Goal: Find specific page/section

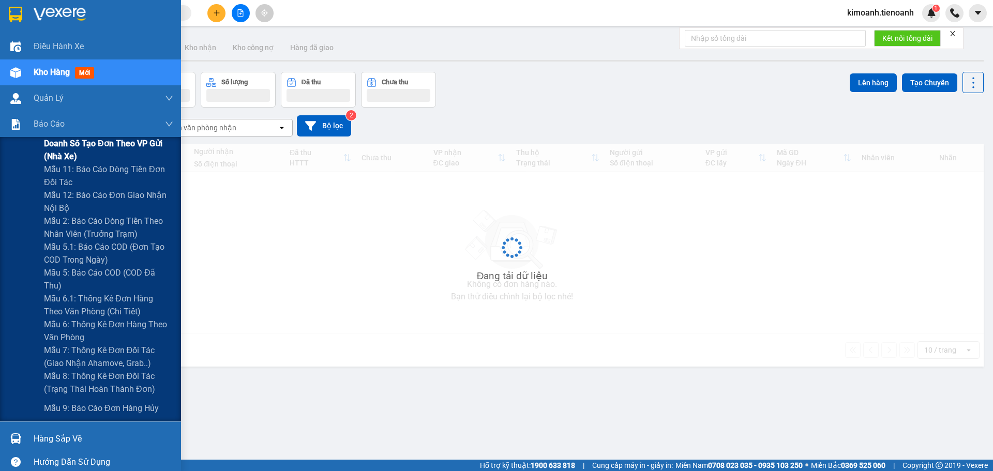
click at [65, 144] on span "Doanh số tạo đơn theo VP gửi (nhà xe)" at bounding box center [108, 150] width 129 height 26
